Goal: Task Accomplishment & Management: Manage account settings

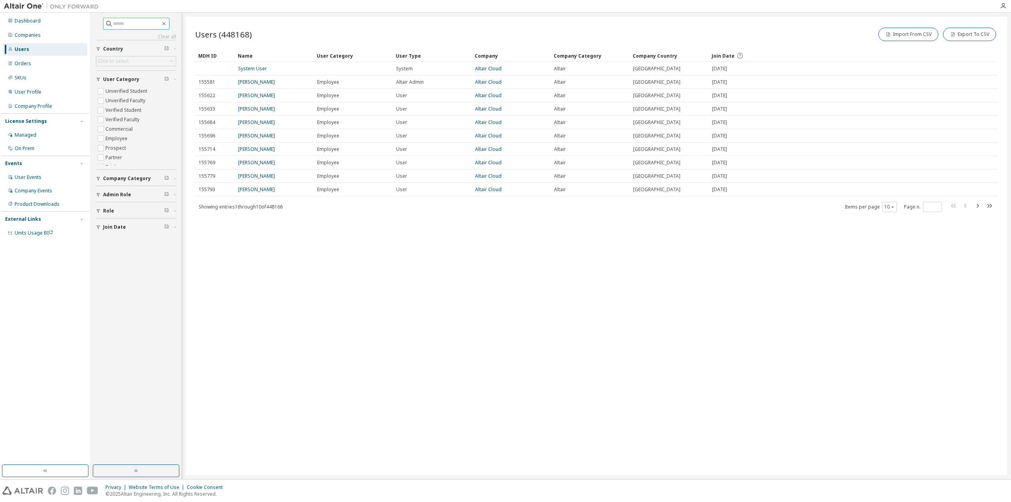
click at [139, 24] on input "text" at bounding box center [136, 24] width 47 height 8
paste input "**********"
type input "**********"
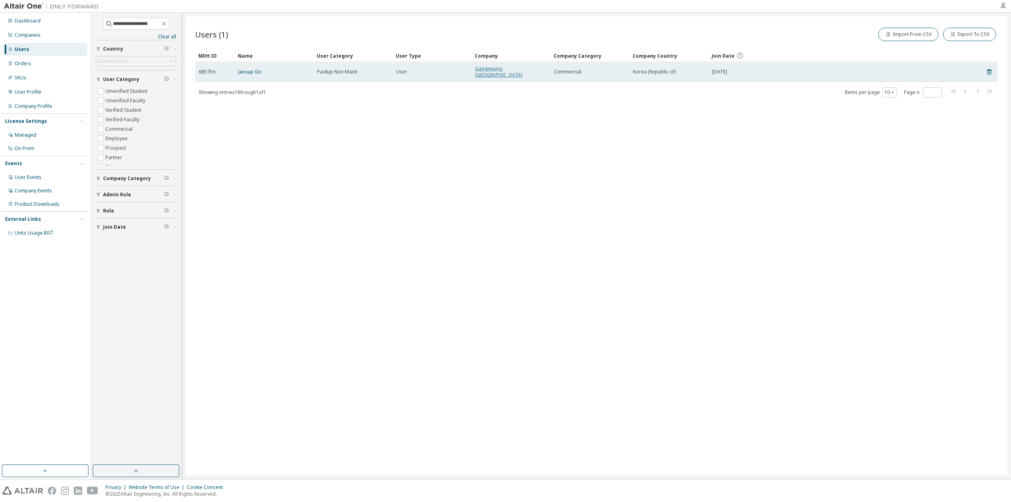
click at [517, 66] on link "Gangneung-Wonju National University" at bounding box center [498, 71] width 47 height 13
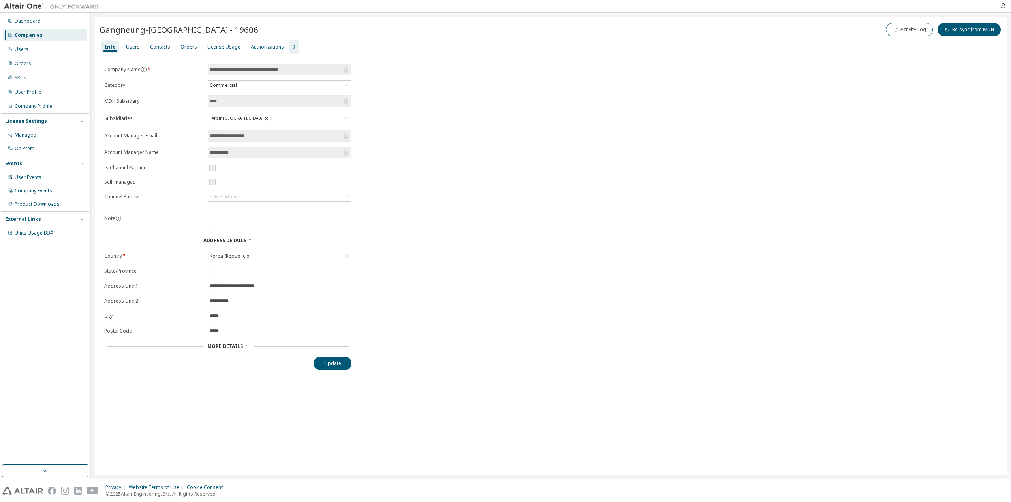
click at [676, 415] on div "**********" at bounding box center [551, 246] width 912 height 458
click at [133, 45] on div "Users" at bounding box center [133, 47] width 14 height 6
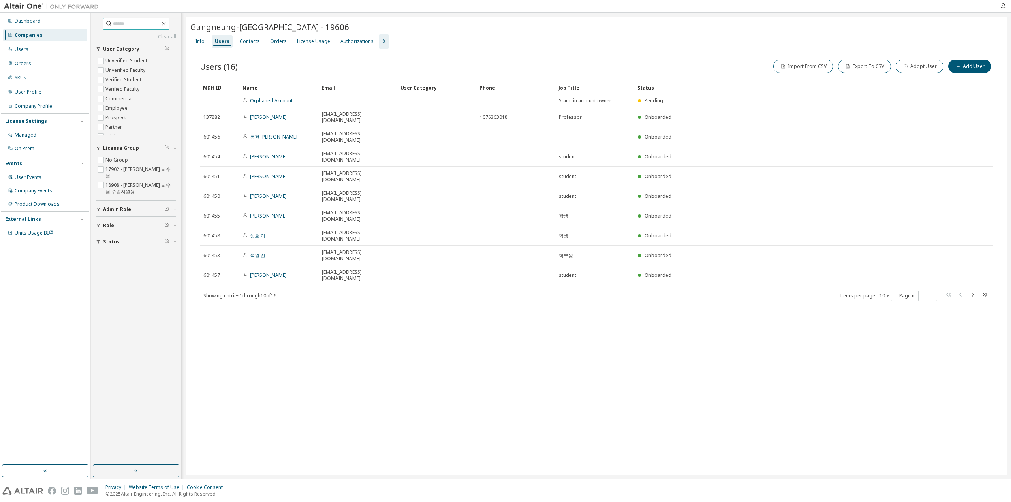
click at [132, 23] on input "text" at bounding box center [136, 24] width 47 height 8
paste input "**********"
type input "**********"
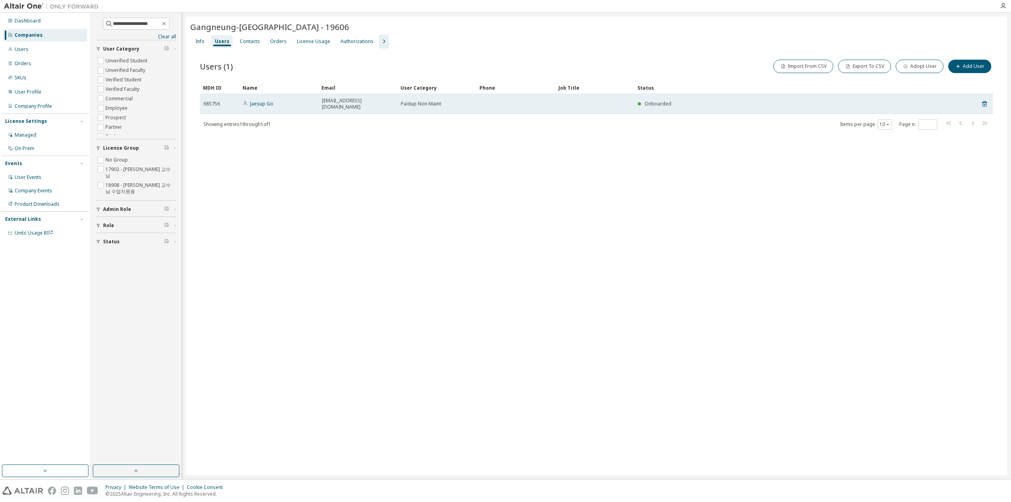
drag, startPoint x: 272, startPoint y: 97, endPoint x: 263, endPoint y: 99, distance: 9.8
click at [271, 97] on td "Jaesup Go" at bounding box center [278, 104] width 79 height 20
click at [263, 100] on link "Jaesup Go" at bounding box center [261, 103] width 23 height 7
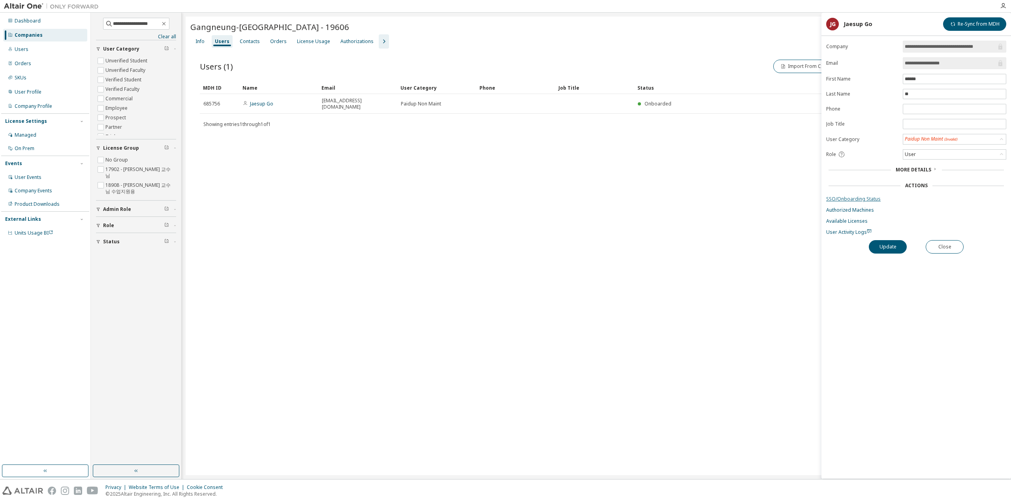
click at [859, 199] on link "SSO/Onboarding Status" at bounding box center [916, 199] width 180 height 6
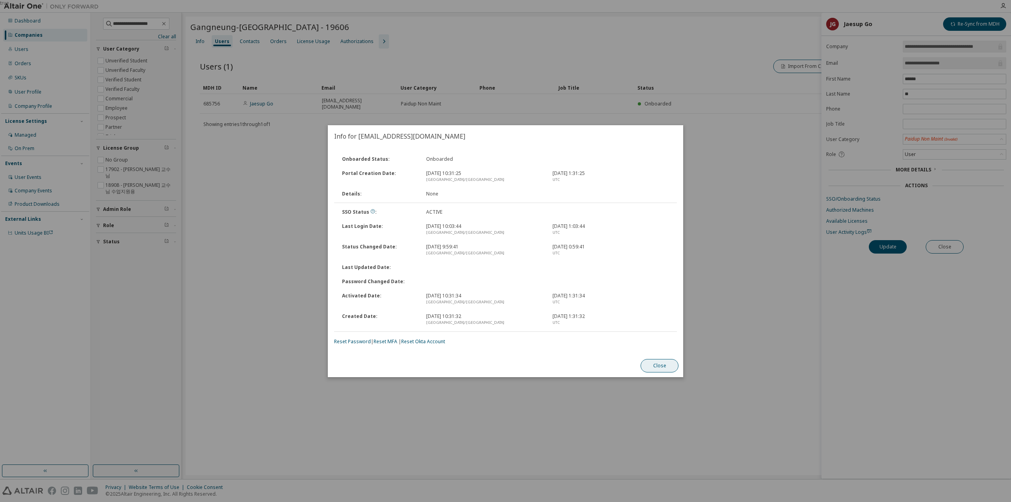
click at [663, 366] on button "Close" at bounding box center [659, 365] width 38 height 13
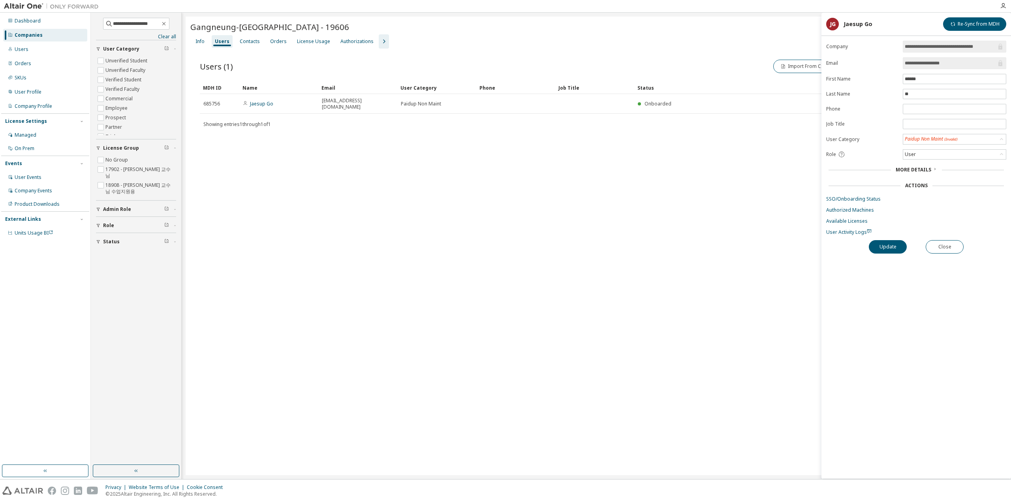
click at [924, 144] on form "**********" at bounding box center [916, 138] width 180 height 195
click at [928, 136] on div "Paidup Non Maint (Invalid)" at bounding box center [931, 139] width 53 height 7
click at [930, 155] on li "Commercial" at bounding box center [953, 158] width 101 height 10
click at [865, 191] on form "**********" at bounding box center [916, 138] width 180 height 194
click at [866, 195] on link "SSO/Onboarding Status" at bounding box center [916, 198] width 180 height 6
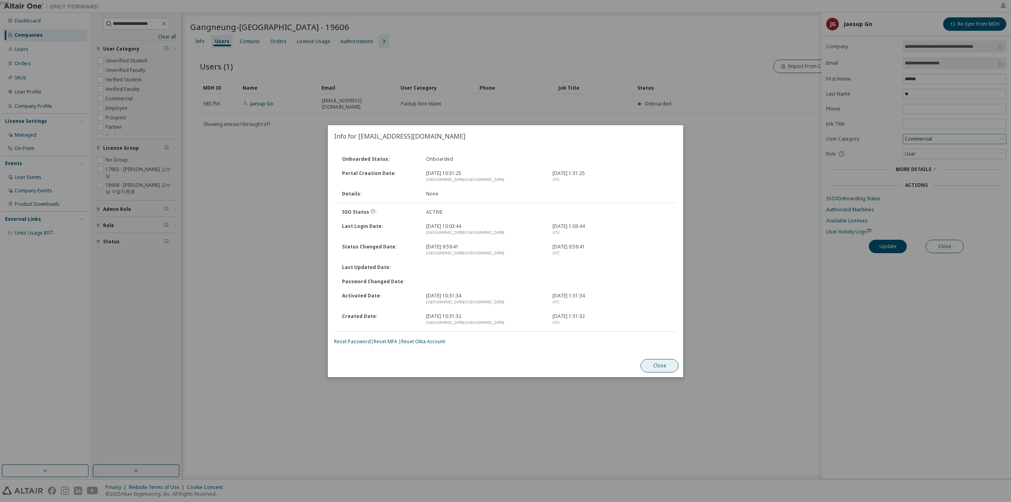
click at [661, 366] on button "Close" at bounding box center [659, 365] width 38 height 13
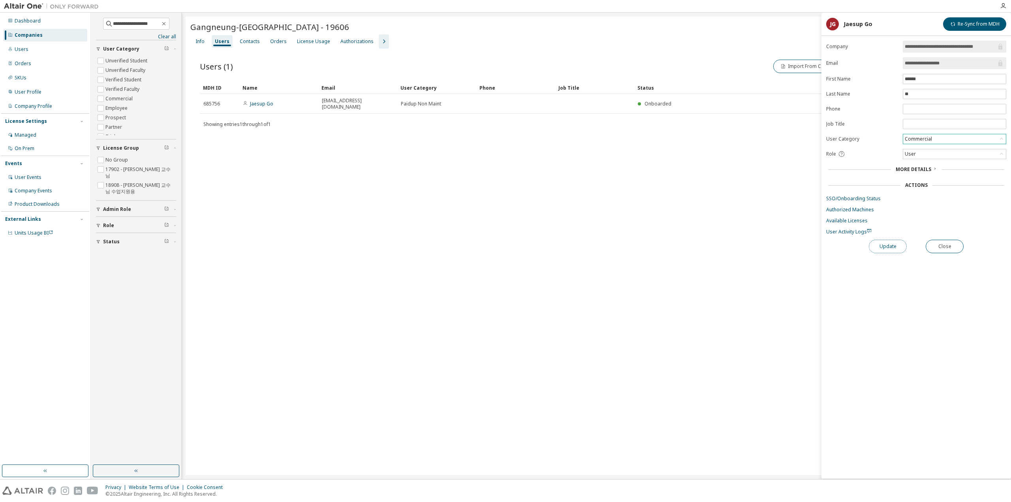
click at [899, 246] on button "Update" at bounding box center [888, 246] width 38 height 13
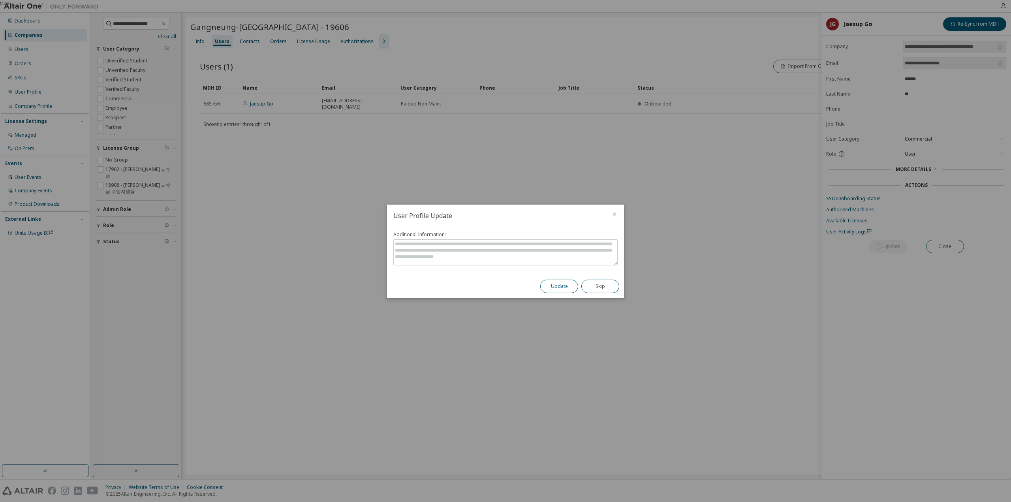
click at [564, 291] on button "Update" at bounding box center [559, 286] width 38 height 13
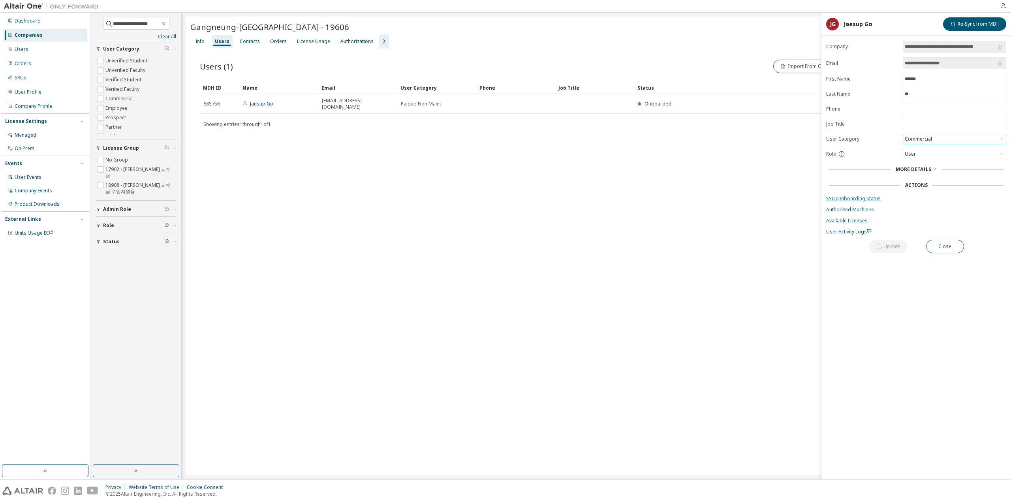
click at [864, 197] on link "SSO/Onboarding Status" at bounding box center [916, 198] width 180 height 6
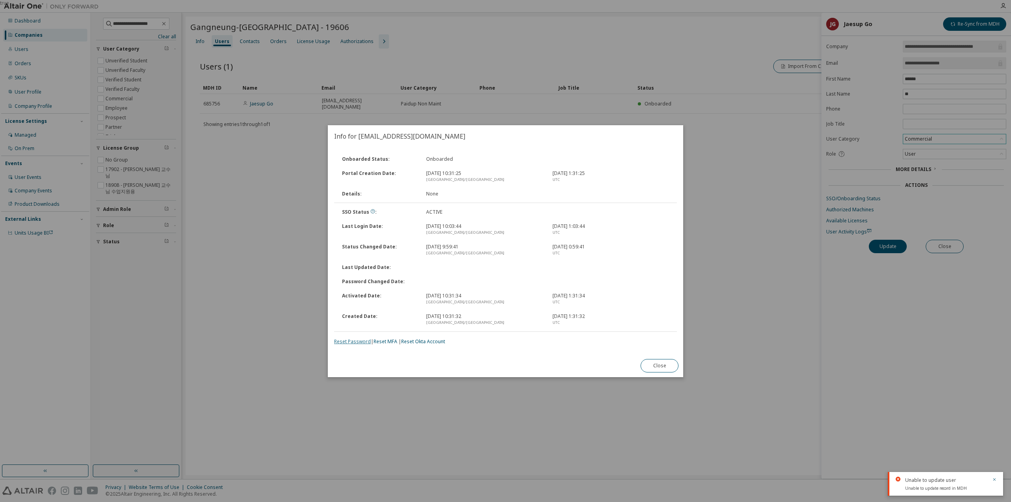
click at [351, 342] on link "Reset Password" at bounding box center [352, 341] width 37 height 7
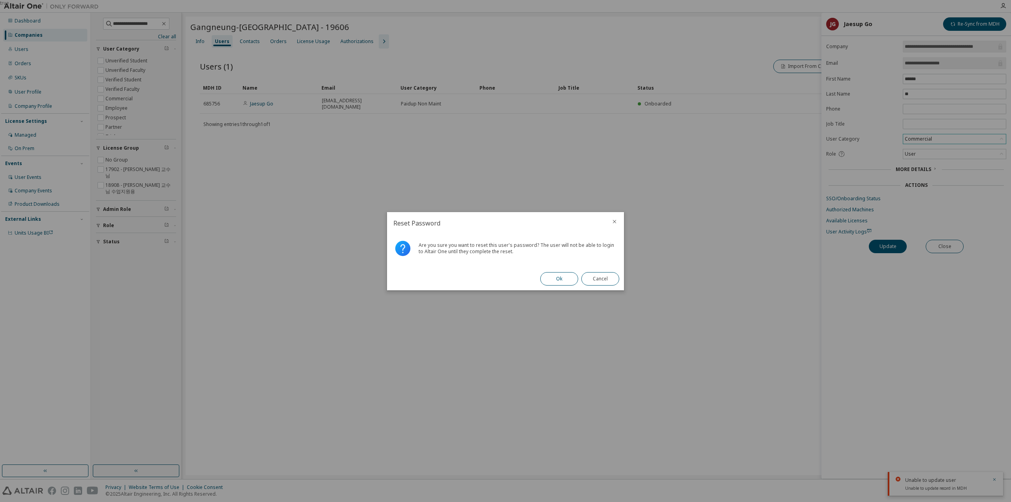
click at [564, 280] on button "Ok" at bounding box center [559, 278] width 38 height 13
click at [603, 274] on button "Close" at bounding box center [600, 278] width 38 height 13
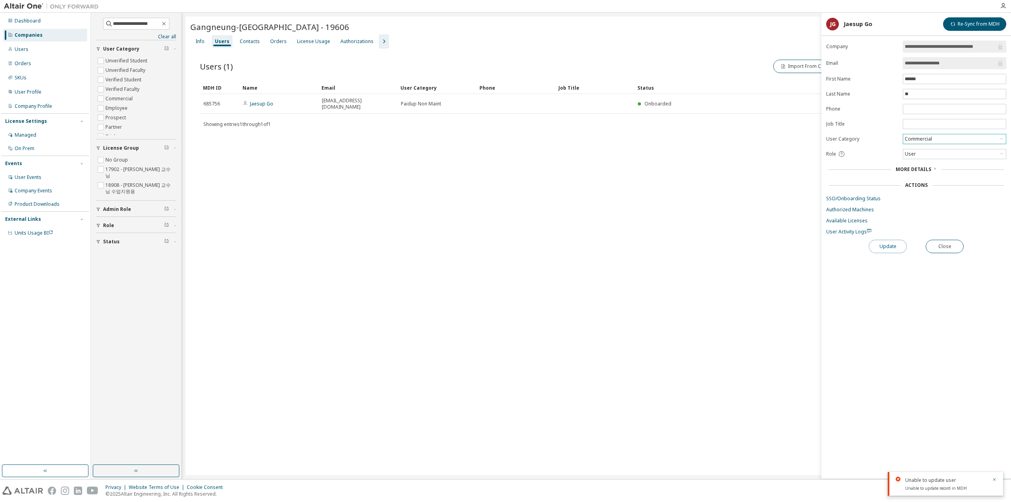
click at [887, 240] on button "Update" at bounding box center [888, 246] width 38 height 13
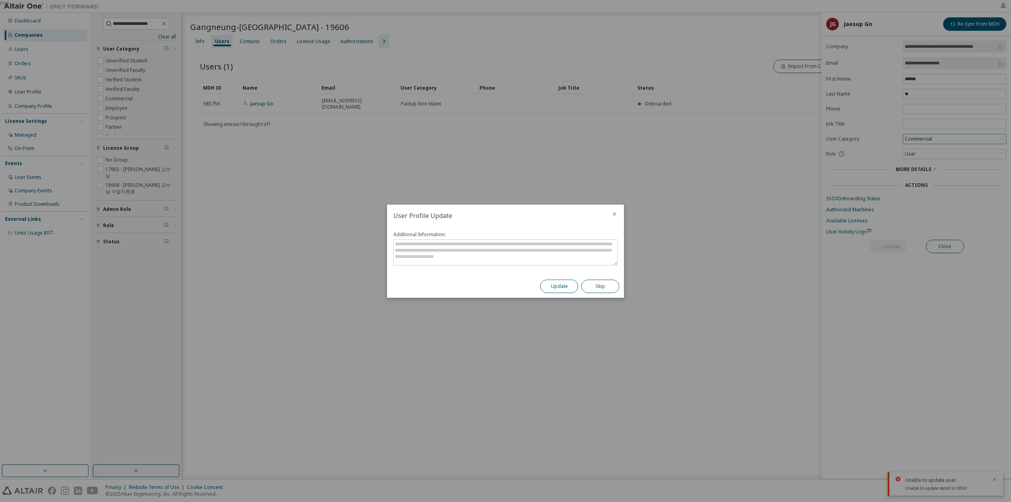
click at [554, 292] on div "Update Skip" at bounding box center [579, 286] width 88 height 23
click at [571, 277] on div "Update Skip" at bounding box center [579, 286] width 88 height 23
click at [570, 287] on button "Update" at bounding box center [559, 286] width 38 height 13
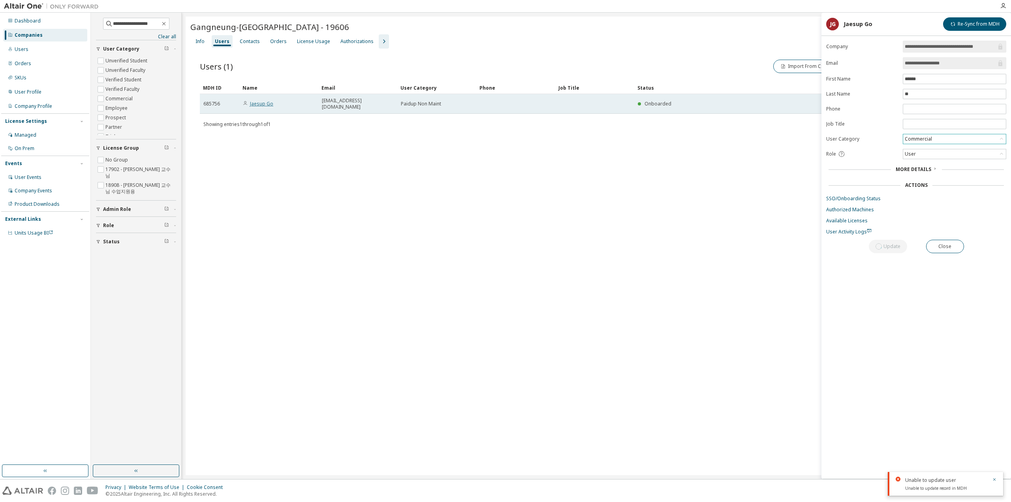
click at [259, 100] on link "Jaesup Go" at bounding box center [261, 103] width 23 height 7
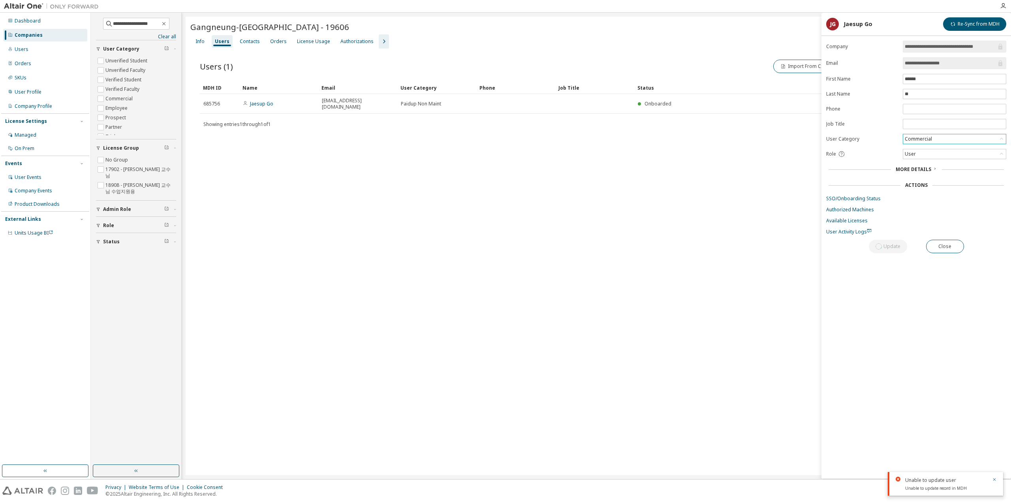
click at [321, 176] on div "Gangneung-Wonju National University - 19606 Clear Load Save Save As Field Opera…" at bounding box center [596, 246] width 821 height 458
click at [167, 24] on icon "button" at bounding box center [164, 24] width 6 height 6
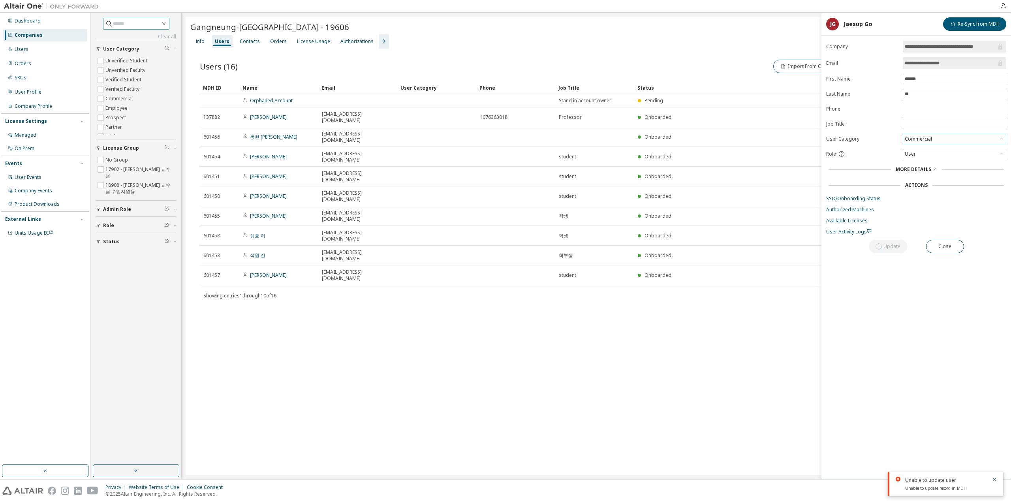
click at [148, 24] on input "text" at bounding box center [136, 24] width 47 height 8
paste input "**********"
type input "**********"
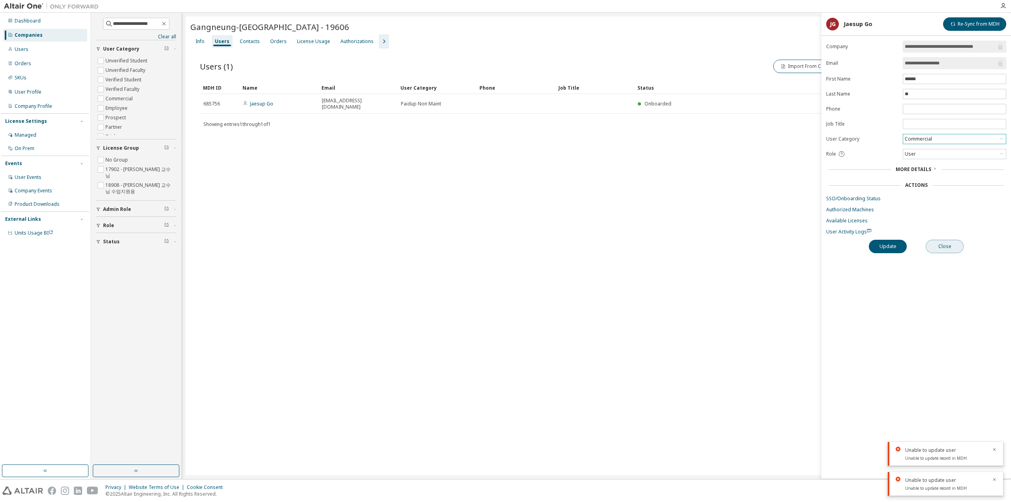
click at [946, 240] on button "Close" at bounding box center [944, 246] width 38 height 13
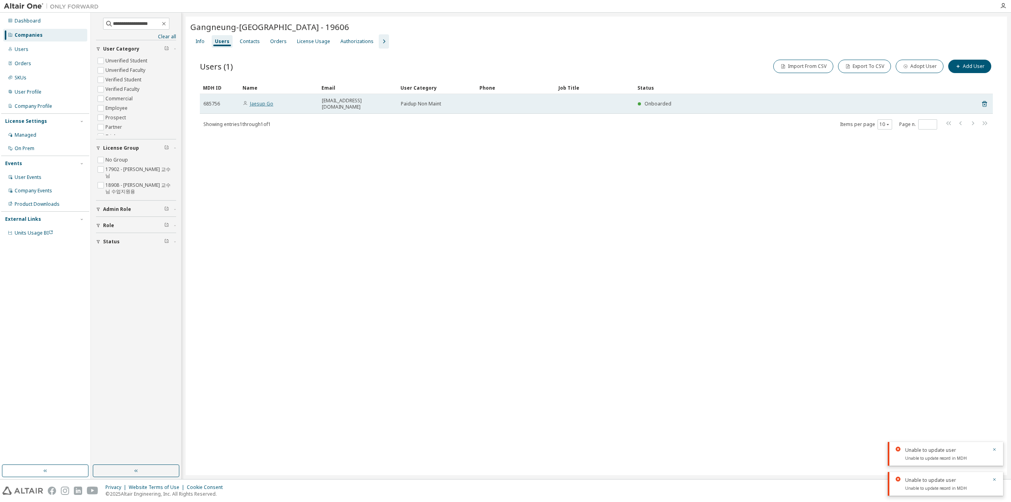
click at [253, 100] on link "Jaesup Go" at bounding box center [261, 103] width 23 height 7
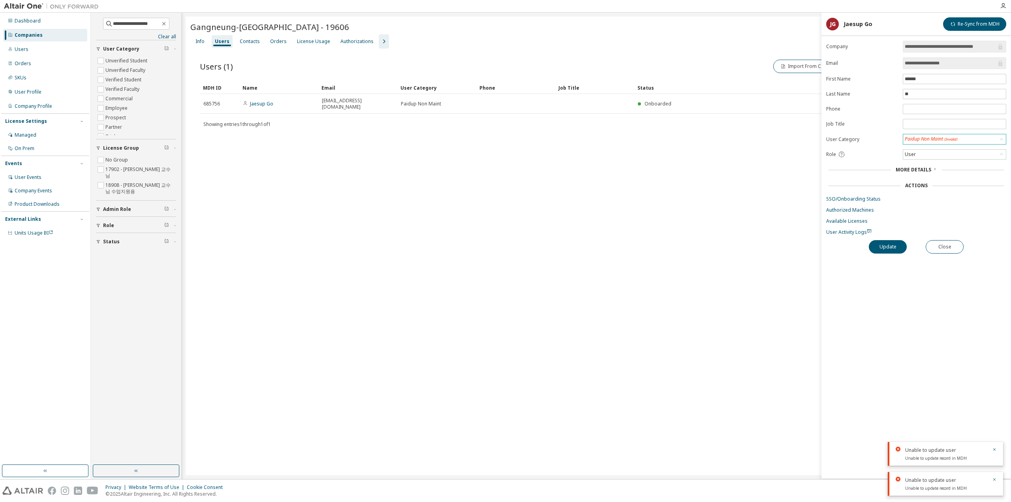
click at [991, 142] on div "Paidup Non Maint (Invalid)" at bounding box center [954, 139] width 103 height 10
click at [989, 268] on div "**********" at bounding box center [916, 260] width 190 height 438
click at [1007, 261] on div "**********" at bounding box center [916, 260] width 190 height 438
click at [675, 427] on div "Gangneung-Wonju National University - 19606 Clear Load Save Save As Field Opera…" at bounding box center [596, 246] width 821 height 458
drag, startPoint x: 350, startPoint y: 369, endPoint x: 315, endPoint y: 359, distance: 36.7
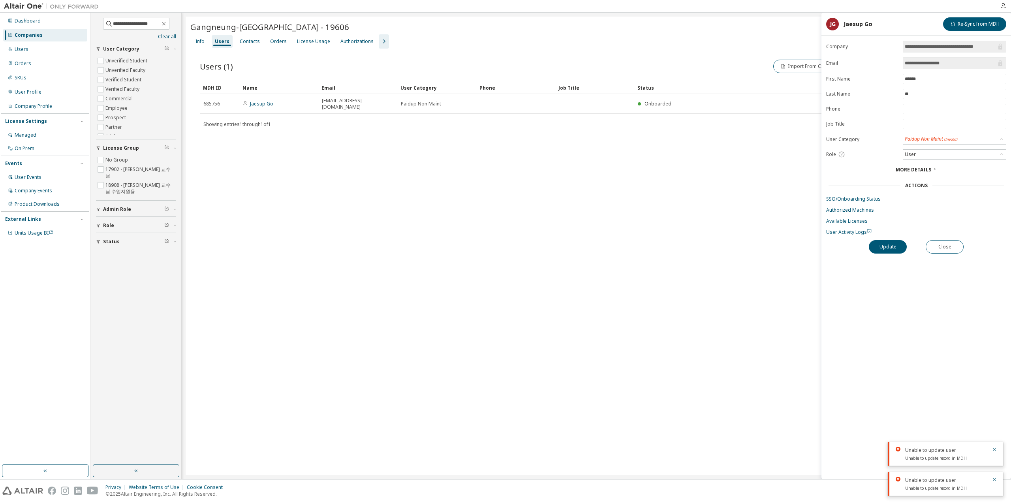
click at [350, 369] on div "Gangneung-Wonju National University - 19606 Clear Load Save Save As Field Opera…" at bounding box center [596, 246] width 821 height 458
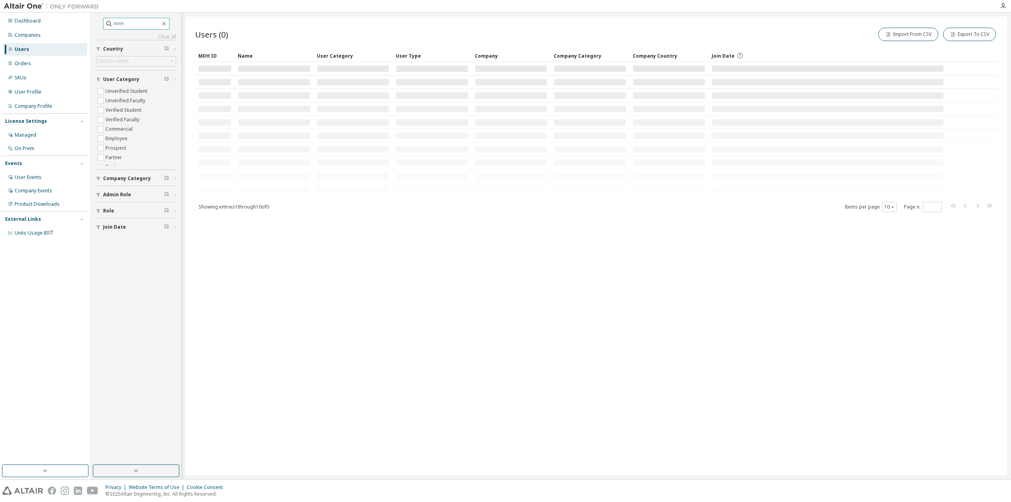
click at [147, 21] on input "text" at bounding box center [136, 24] width 47 height 8
paste input "**********"
type input "**********"
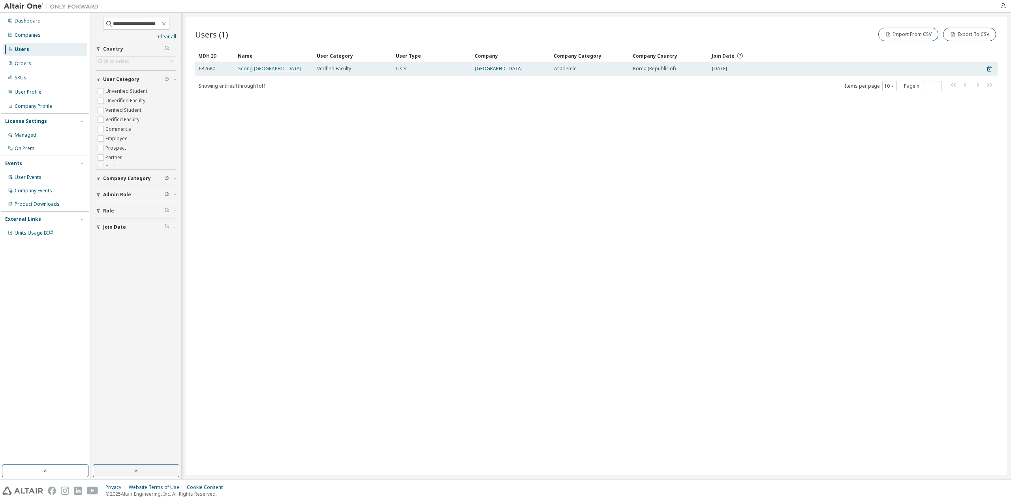
click at [261, 71] on link "Seong [GEOGRAPHIC_DATA]" at bounding box center [269, 68] width 63 height 7
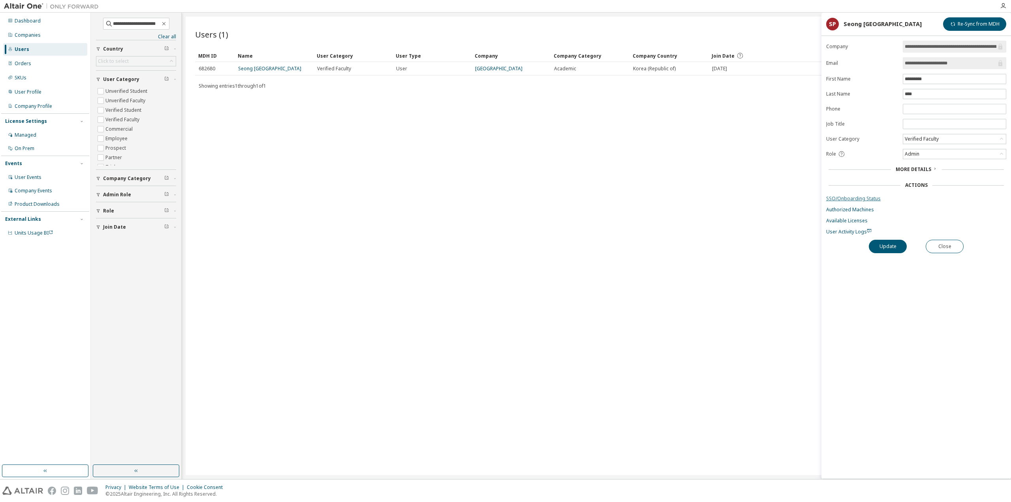
click at [856, 199] on link "SSO/Onboarding Status" at bounding box center [916, 198] width 180 height 6
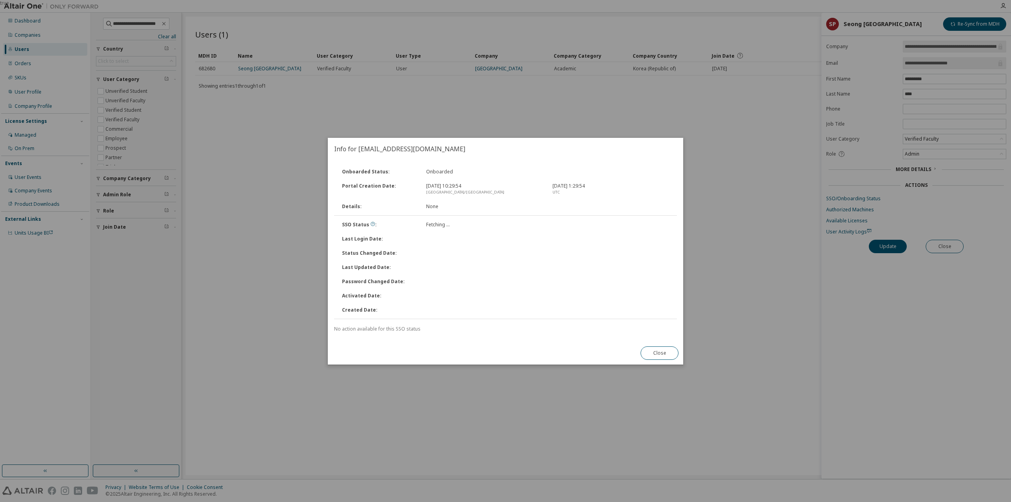
click at [928, 152] on div "true" at bounding box center [505, 251] width 1011 height 502
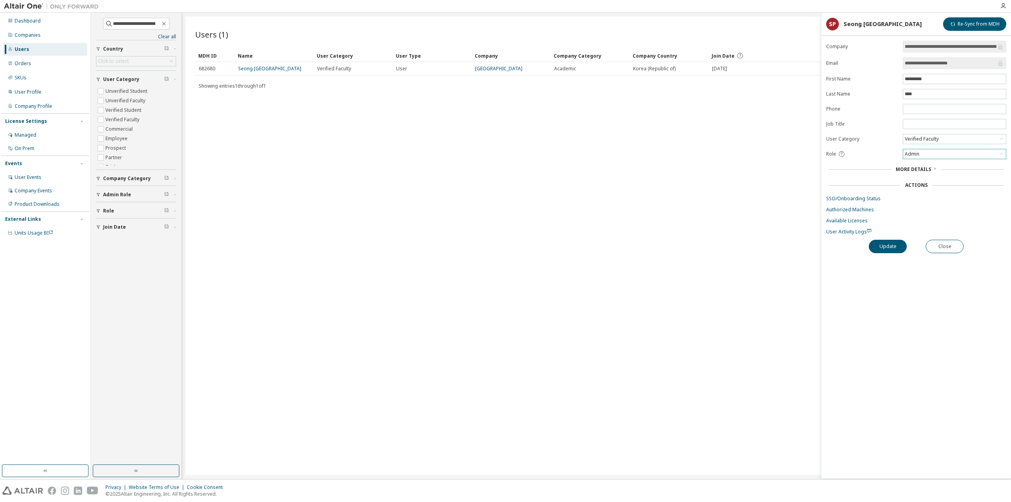
click at [929, 153] on div "Admin" at bounding box center [954, 153] width 103 height 9
click at [847, 195] on link "SSO/Onboarding Status" at bounding box center [916, 198] width 180 height 6
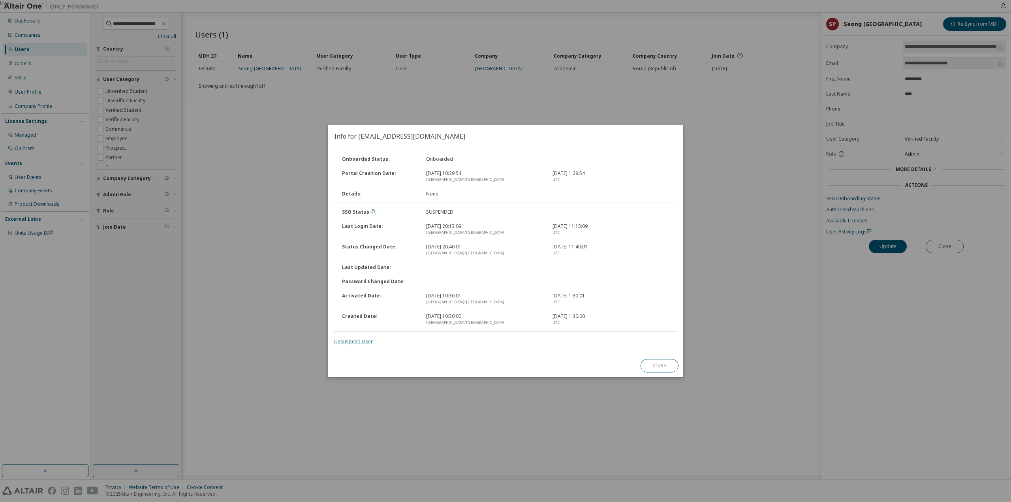
click at [353, 343] on link "Unsuspend User" at bounding box center [353, 341] width 39 height 7
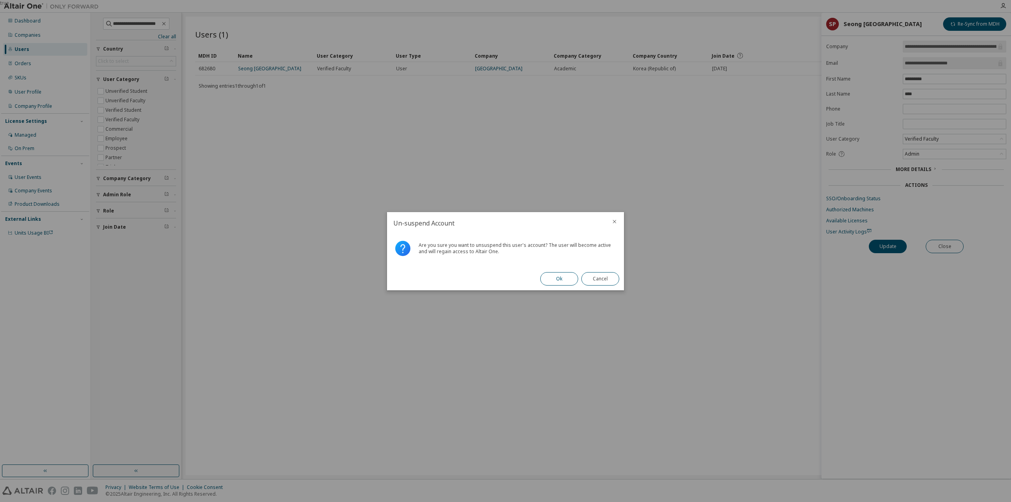
click at [571, 274] on button "Ok" at bounding box center [559, 278] width 38 height 13
click at [606, 273] on button "Close" at bounding box center [600, 278] width 38 height 13
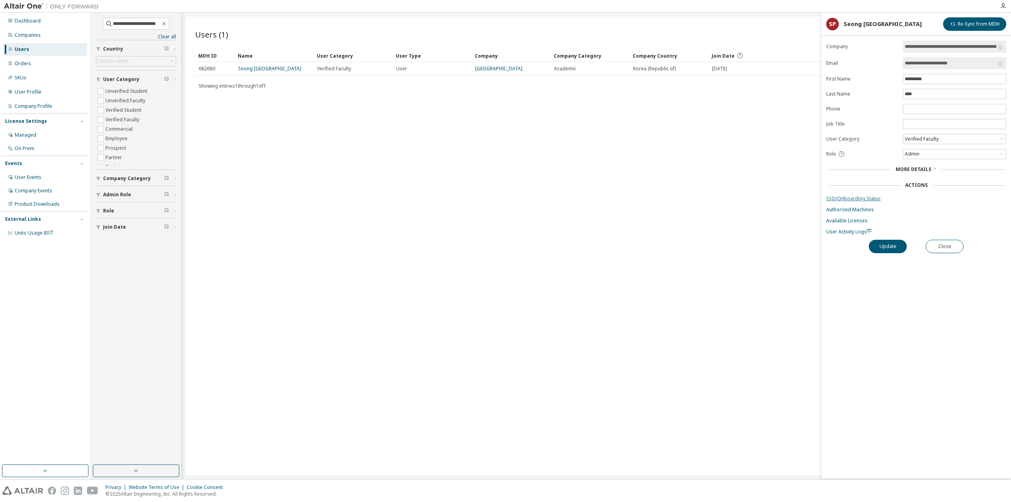
click at [871, 195] on link "SSO/Onboarding Status" at bounding box center [916, 198] width 180 height 6
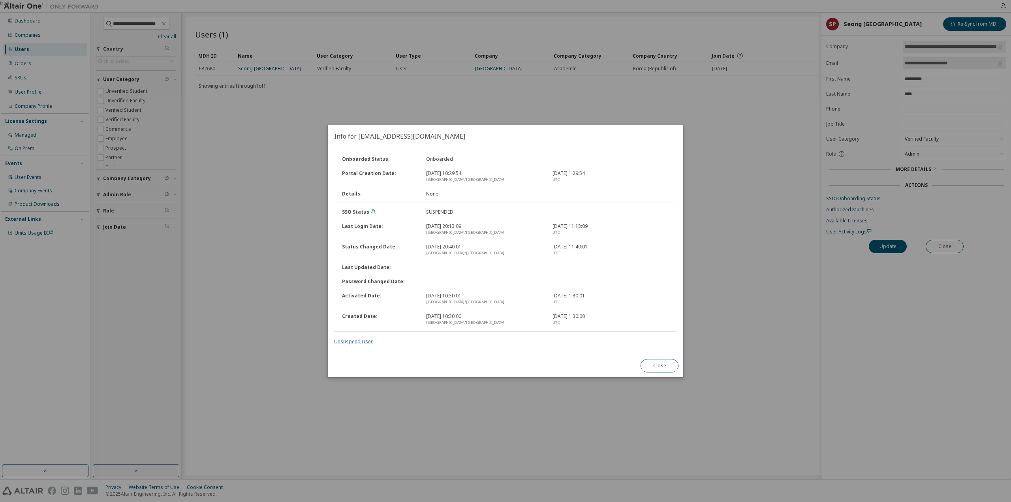
click at [366, 341] on link "Unsuspend User" at bounding box center [353, 341] width 39 height 7
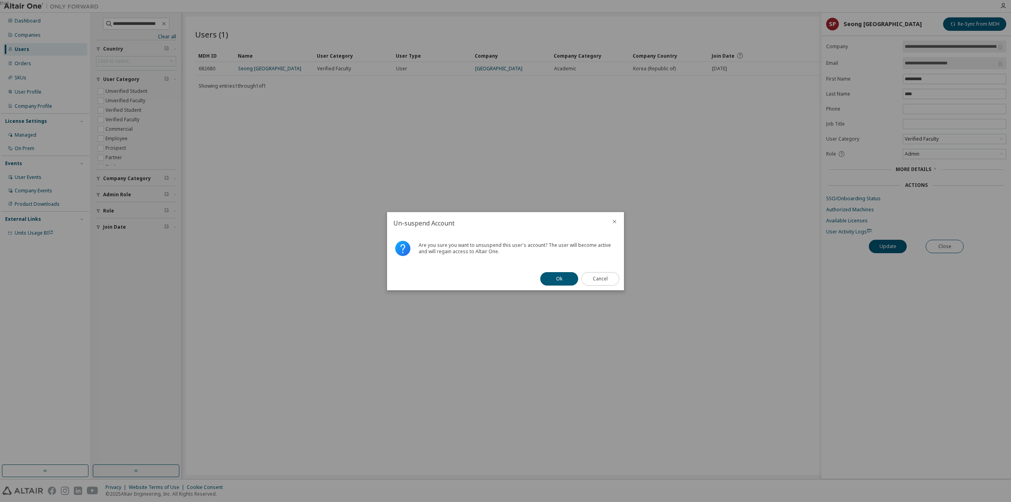
click at [606, 277] on button "Cancel" at bounding box center [600, 278] width 38 height 13
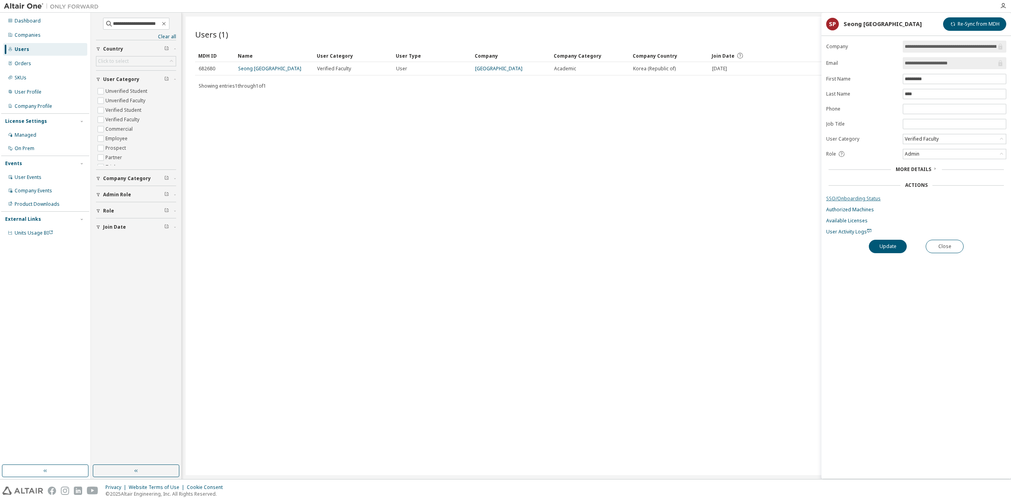
click at [860, 195] on link "SSO/Onboarding Status" at bounding box center [916, 198] width 180 height 6
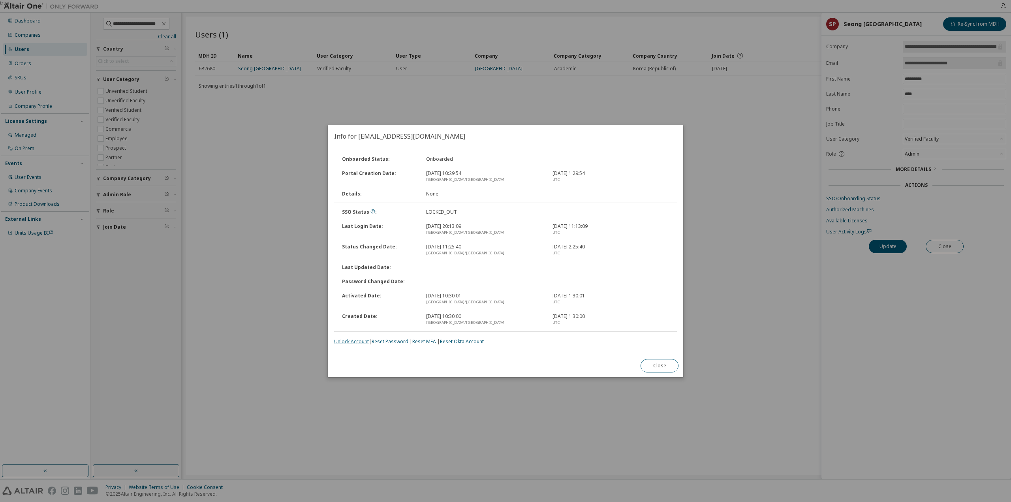
click at [362, 340] on link "Unlock Account" at bounding box center [351, 341] width 35 height 7
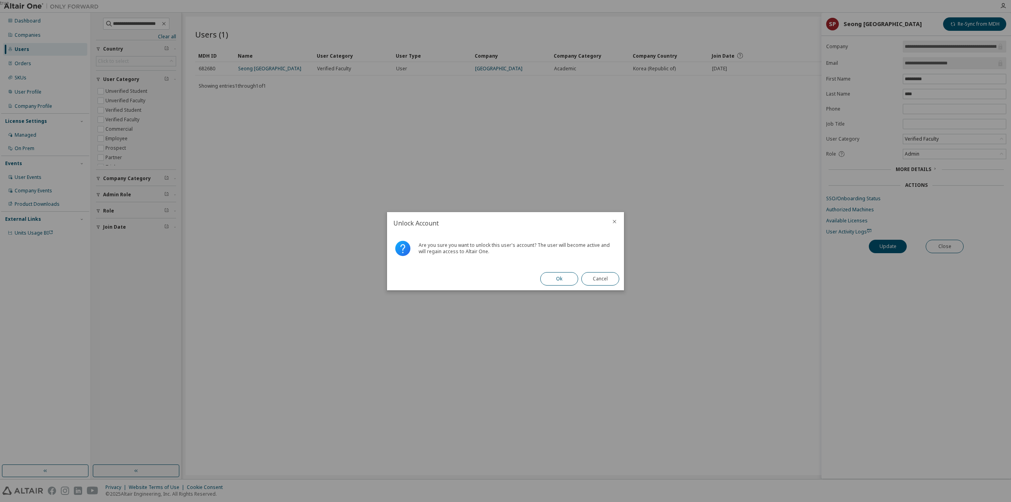
click at [564, 272] on button "Ok" at bounding box center [559, 278] width 38 height 13
click at [610, 282] on button "Close" at bounding box center [600, 278] width 38 height 13
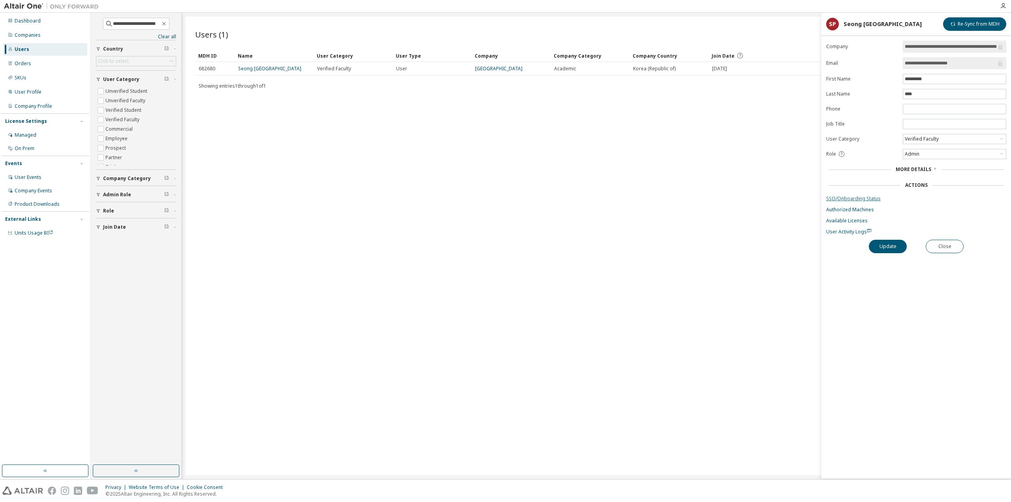
click at [863, 195] on link "SSO/Onboarding Status" at bounding box center [916, 198] width 180 height 6
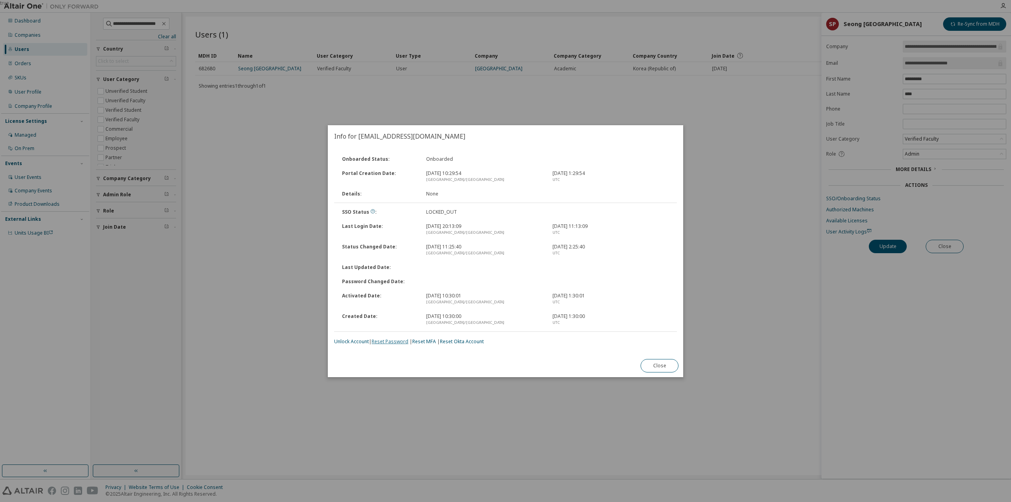
click at [405, 340] on link "Reset Password" at bounding box center [390, 341] width 37 height 7
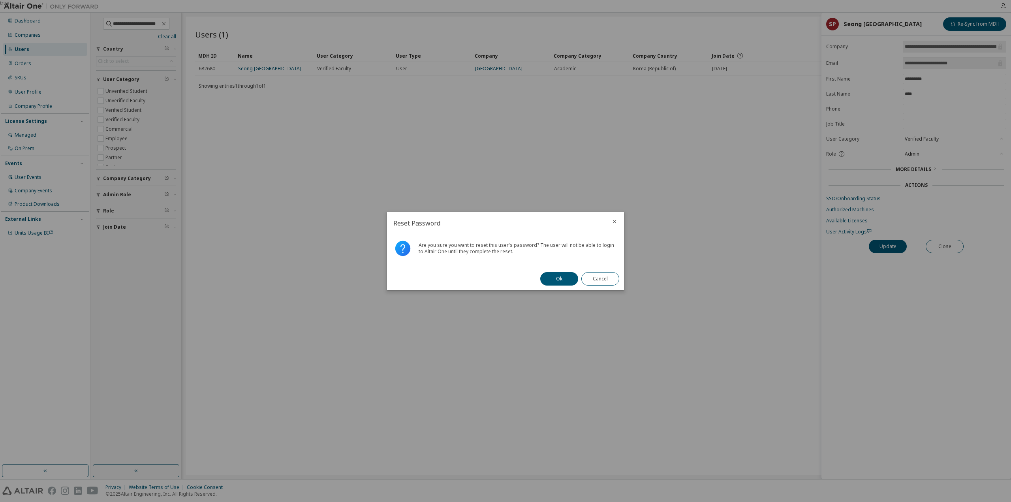
click at [565, 286] on div "Ok Cancel" at bounding box center [579, 278] width 88 height 23
click at [565, 281] on button "Ok" at bounding box center [559, 278] width 38 height 13
drag, startPoint x: 606, startPoint y: 281, endPoint x: 638, endPoint y: 268, distance: 35.1
click at [606, 281] on button "Close" at bounding box center [600, 278] width 38 height 13
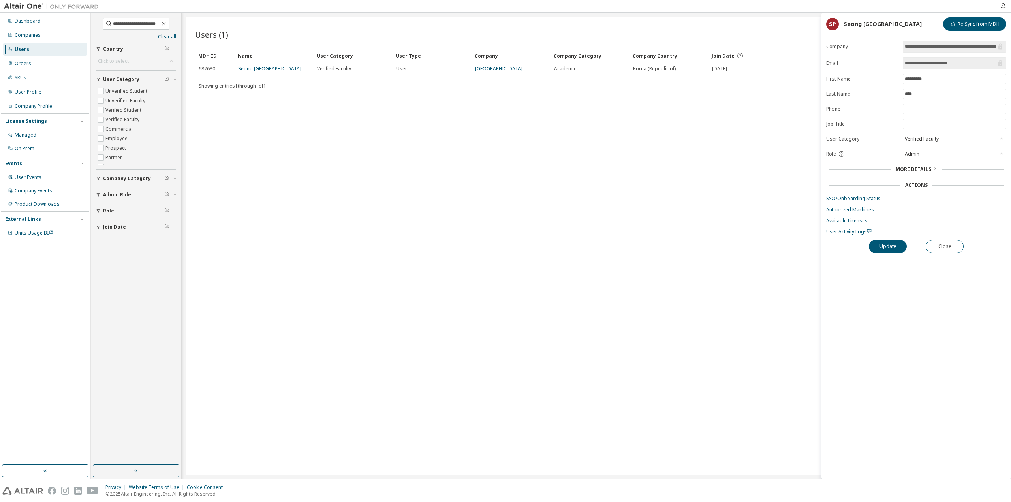
click at [857, 200] on form "**********" at bounding box center [916, 138] width 180 height 194
click at [859, 195] on link "SSO/Onboarding Status" at bounding box center [916, 198] width 180 height 6
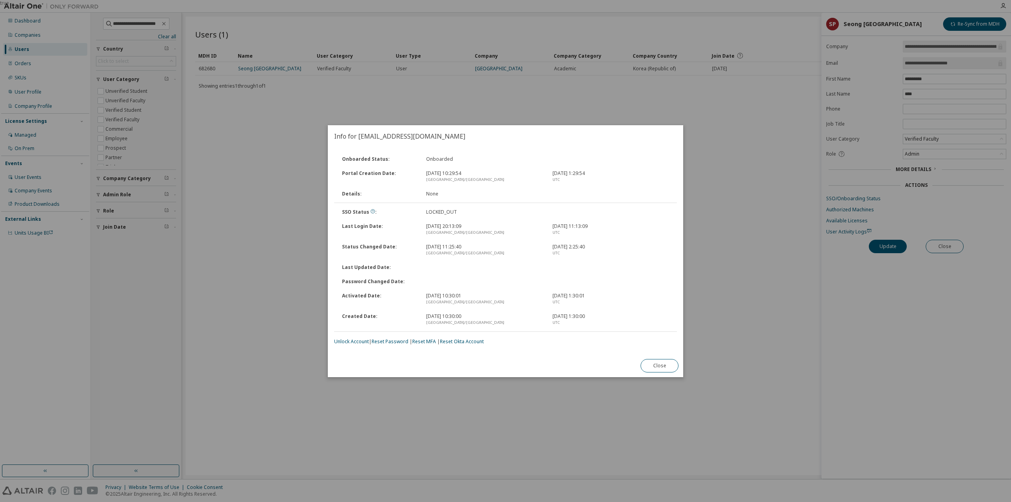
click at [357, 336] on div "Onboarded Status : Onboarded Portal Creation Date : [DATE] 10:29:54 [GEOGRAPHIC…" at bounding box center [505, 248] width 343 height 193
click at [359, 342] on link "Reset Password" at bounding box center [352, 341] width 37 height 7
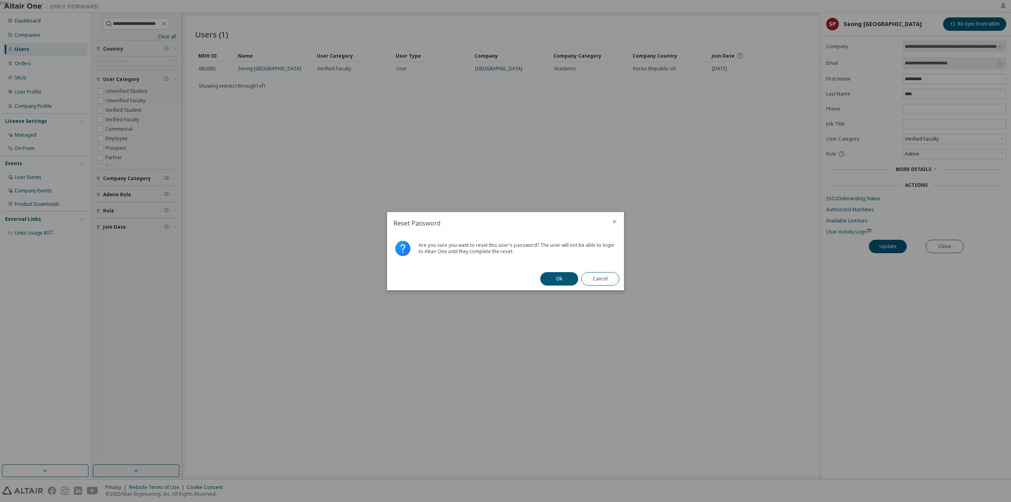
click at [619, 218] on div at bounding box center [614, 222] width 19 height 21
click at [614, 218] on icon "close" at bounding box center [614, 221] width 6 height 6
